Goal: Ask a question

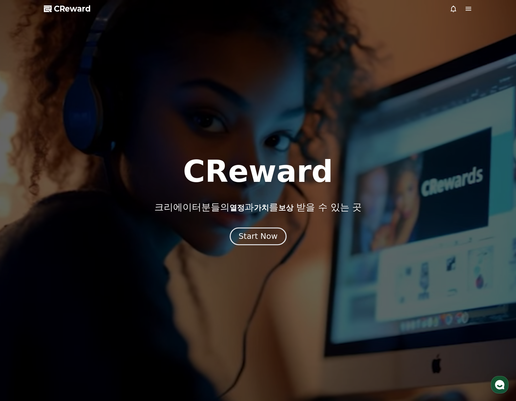
click at [254, 236] on div "Start Now" at bounding box center [257, 236] width 39 height 11
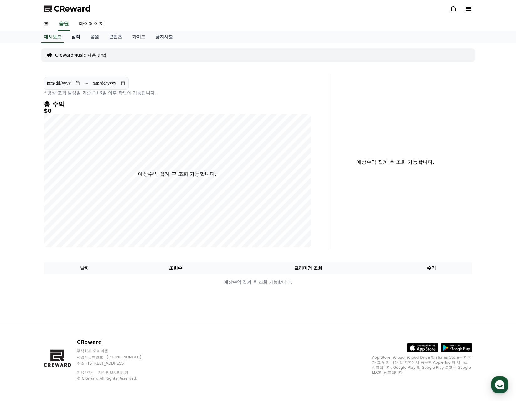
click at [84, 39] on link "실적" at bounding box center [75, 37] width 19 height 12
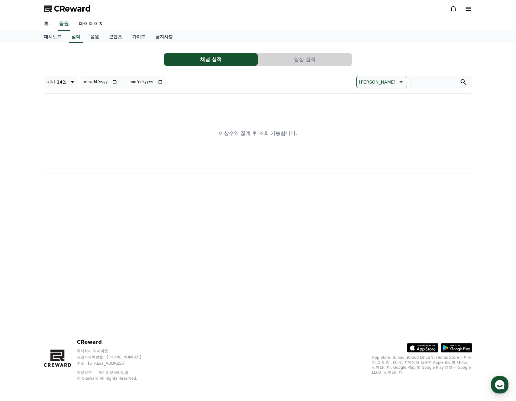
click at [125, 39] on link "콘텐츠" at bounding box center [115, 37] width 23 height 12
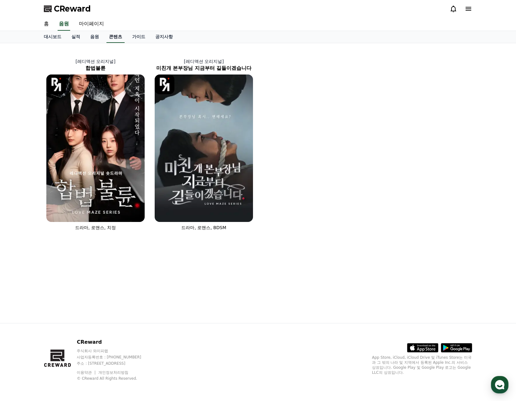
click at [123, 38] on link "콘텐츠" at bounding box center [115, 37] width 18 height 12
click at [101, 30] on link "마이페이지" at bounding box center [91, 24] width 35 height 13
select select "**********"
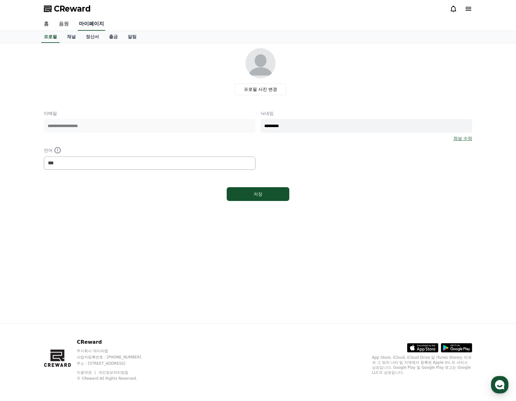
click at [101, 26] on link "마이페이지" at bounding box center [92, 24] width 28 height 13
click at [79, 37] on link "채널" at bounding box center [71, 37] width 19 height 12
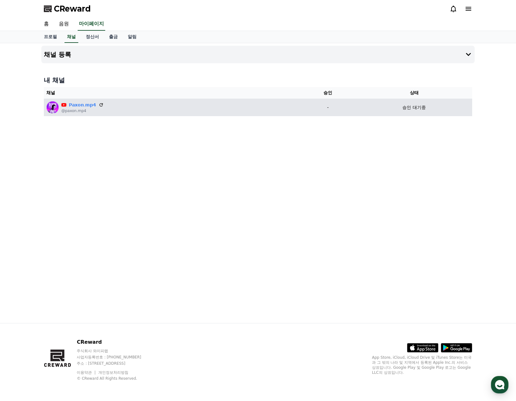
click at [402, 105] on p "승인 대기중" at bounding box center [413, 107] width 23 height 7
click at [422, 106] on p "승인 대기중" at bounding box center [413, 107] width 23 height 7
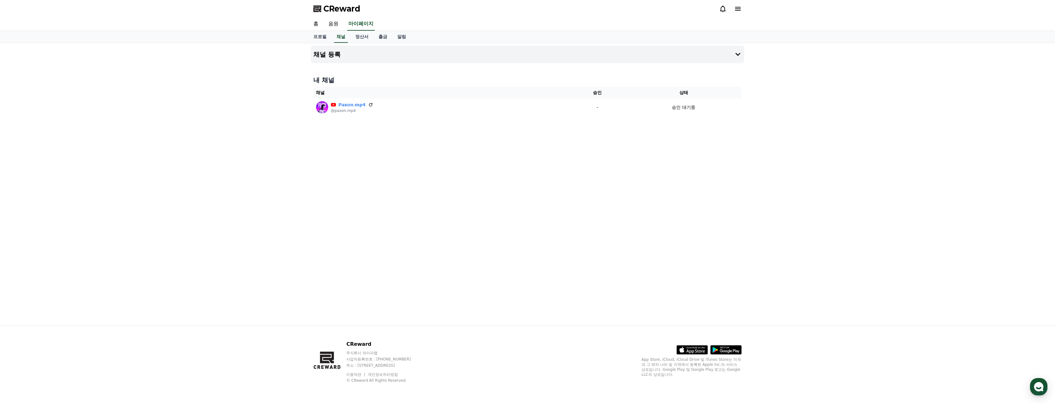
click at [515, 380] on button "CReward 상담 버튼" at bounding box center [1039, 387] width 18 height 18
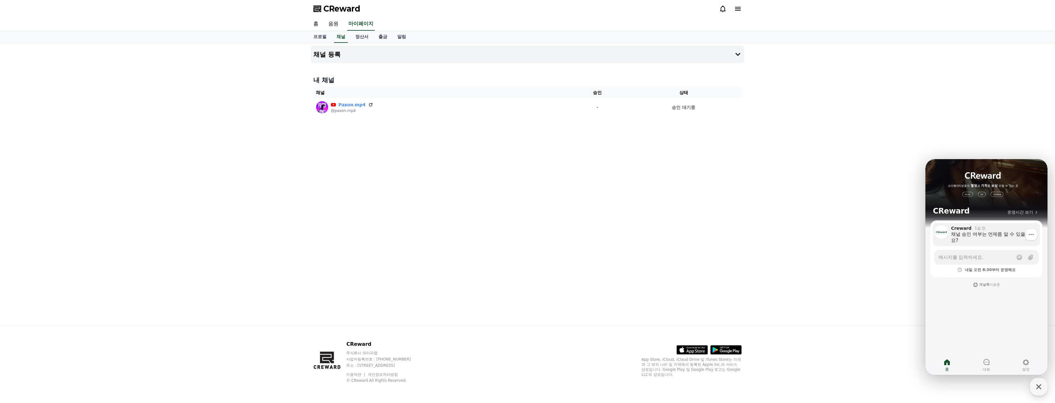
click at [515, 239] on div "채널 승인 여부는 언제쯤 알 수 있을까요?" at bounding box center [993, 237] width 85 height 13
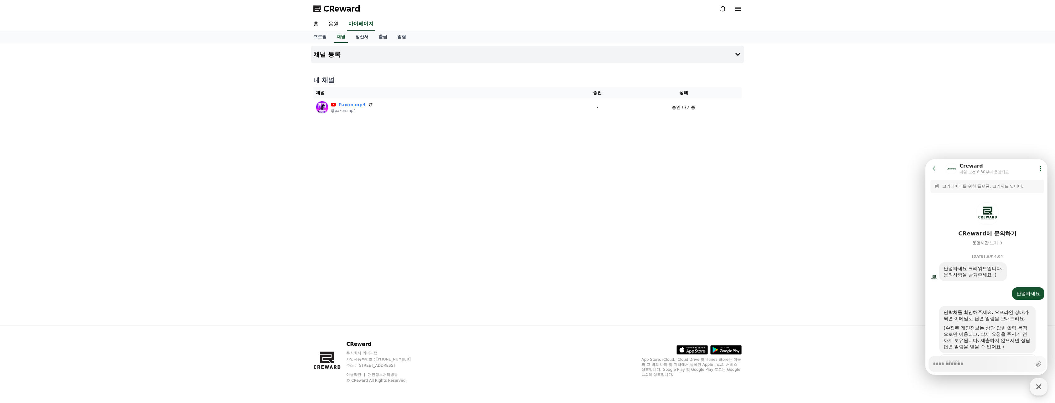
scroll to position [100, 0]
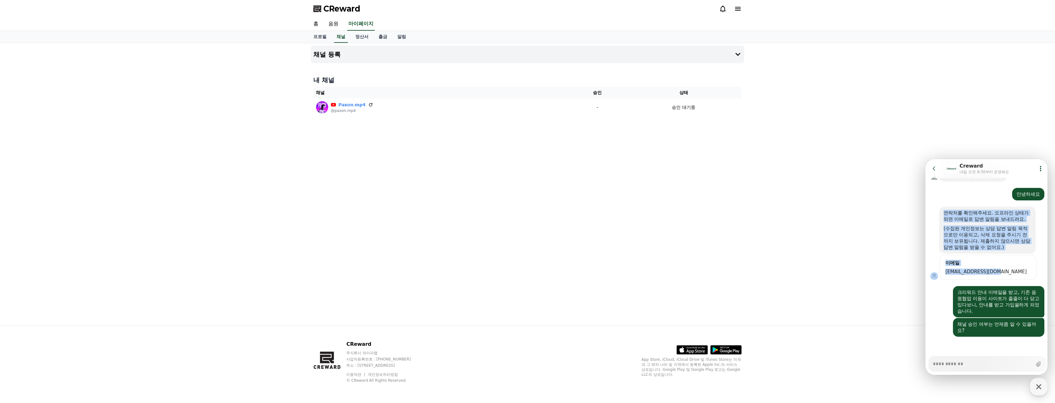
drag, startPoint x: 1000, startPoint y: 268, endPoint x: 942, endPoint y: 214, distance: 79.5
click at [515, 214] on div "연락처를 확인해주세요. 오프라인 상태가 되면 이메일로 답변 알림을 보내드려요. (수집된 개인정보는 상담 답변 알림 목적으로만 이용되고, 삭제 …" at bounding box center [987, 243] width 124 height 74
drag, startPoint x: 942, startPoint y: 214, endPoint x: 931, endPoint y: 224, distance: 14.8
click at [515, 224] on div at bounding box center [932, 230] width 14 height 47
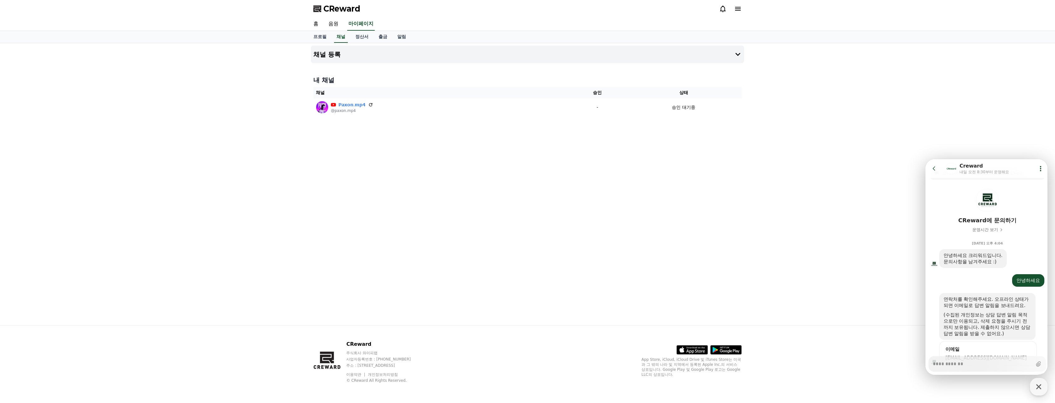
scroll to position [6, 0]
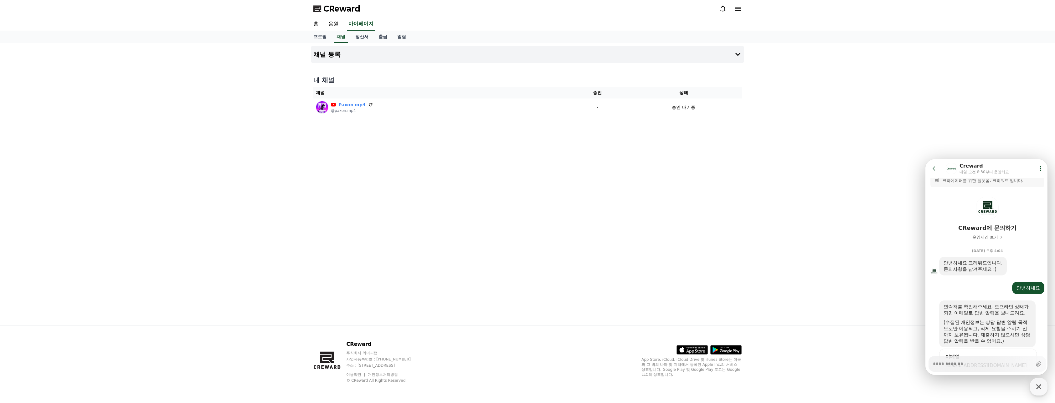
click at [515, 194] on div "채널 등록 내 채널 채널 승인 상태 𝗣𝗮𝘅𝗼𝗻.𝗺𝗽𝟰 @paxon.mp4 - 승인 대기중" at bounding box center [527, 184] width 1055 height 282
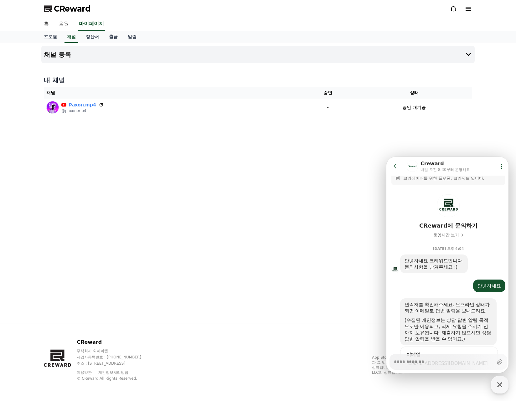
type textarea "*"
